Goal: Find specific page/section: Find specific page/section

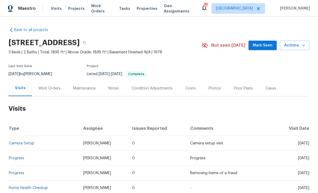
click at [144, 11] on span "Properties" at bounding box center [146, 8] width 21 height 5
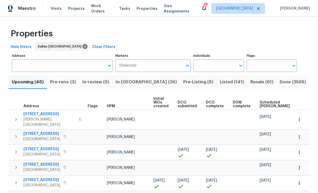
click at [222, 68] on input "Individuals" at bounding box center [214, 66] width 42 height 13
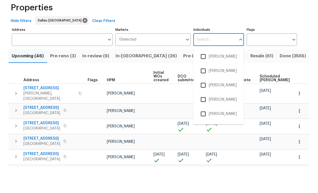
type input "u"
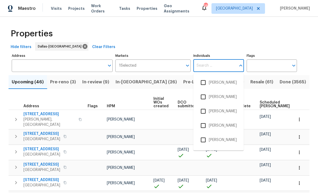
click at [138, 78] on span "In-[GEOGRAPHIC_DATA] (26)" at bounding box center [145, 81] width 61 height 7
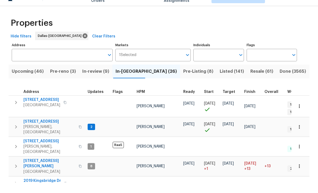
scroll to position [17, 0]
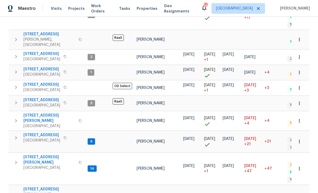
scroll to position [364, 0]
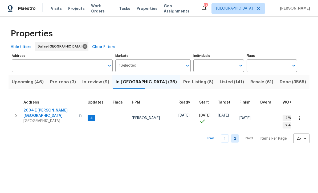
click at [55, 110] on span "2004 E [PERSON_NAME][GEOGRAPHIC_DATA]" at bounding box center [49, 113] width 52 height 11
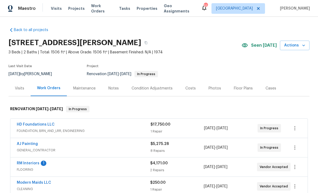
click at [32, 165] on link "RM Interiors" at bounding box center [28, 164] width 23 height 4
